Goal: Transaction & Acquisition: Purchase product/service

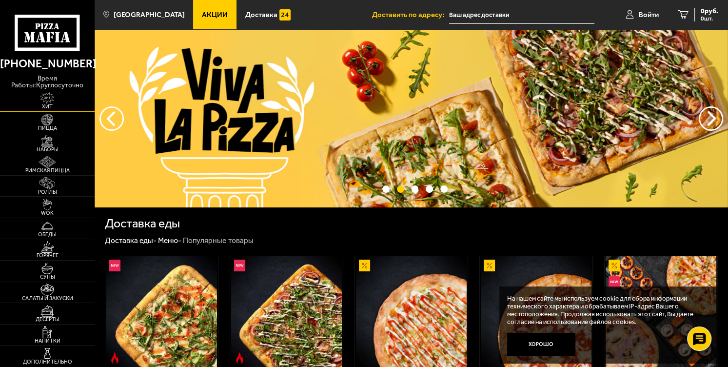
click at [49, 99] on img at bounding box center [47, 98] width 29 height 12
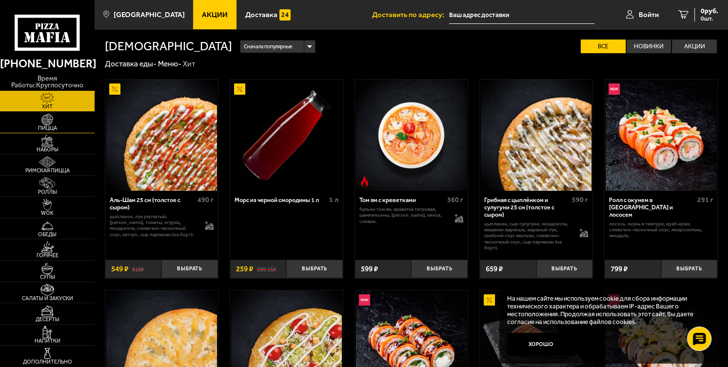
click at [51, 127] on span "Пицца" at bounding box center [47, 127] width 95 height 5
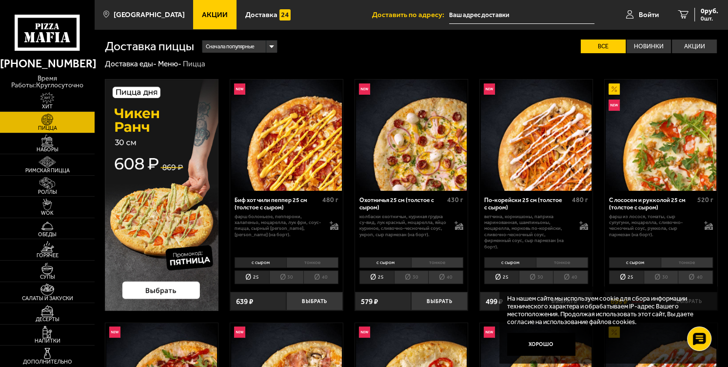
click at [456, 18] on input "text" at bounding box center [522, 15] width 146 height 18
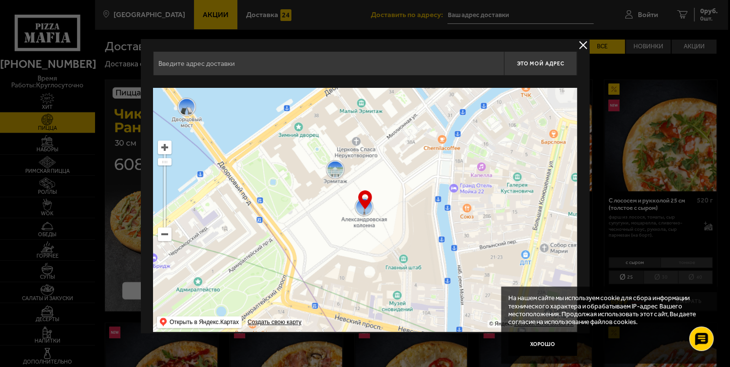
click at [583, 44] on button "delivery type" at bounding box center [583, 45] width 12 height 12
click at [583, 44] on label "Все" at bounding box center [602, 46] width 45 height 14
click at [0, 0] on input "Все" at bounding box center [0, 0] width 0 height 0
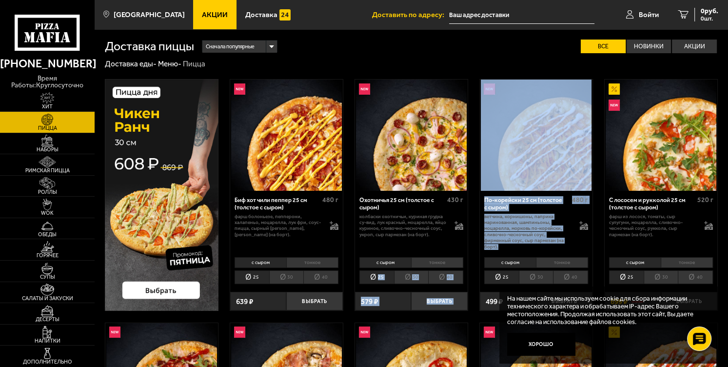
drag, startPoint x: 554, startPoint y: 250, endPoint x: 455, endPoint y: 255, distance: 99.1
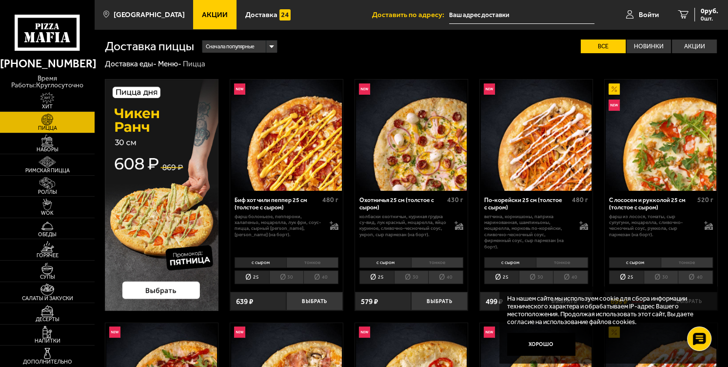
click at [272, 45] on div "Сначала популярные" at bounding box center [239, 46] width 75 height 12
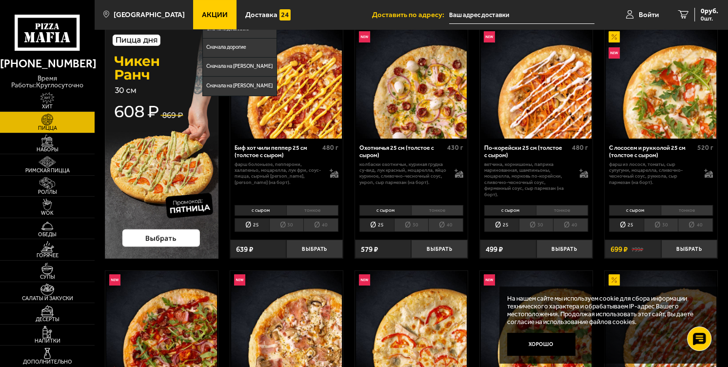
scroll to position [78, 0]
